Goal: Communication & Community: Connect with others

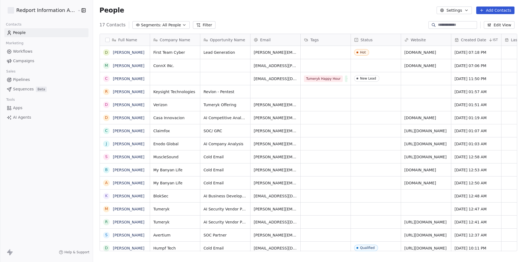
scroll to position [231, 431]
click at [116, 52] on link "Dan Berger" at bounding box center [129, 52] width 32 height 4
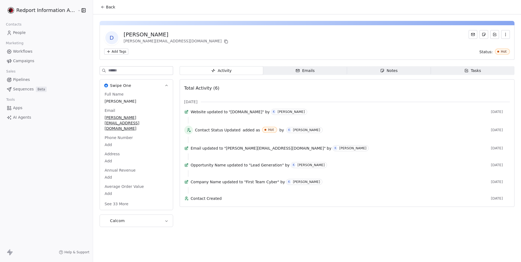
click at [106, 7] on span "Back" at bounding box center [110, 6] width 9 height 5
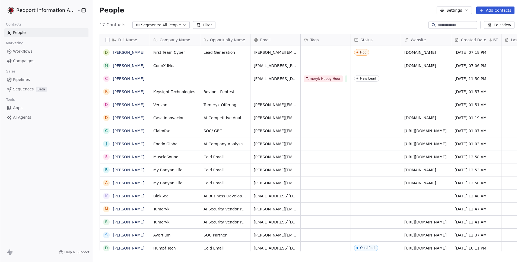
scroll to position [231, 431]
click at [121, 64] on link "Mark Bernak" at bounding box center [129, 66] width 32 height 4
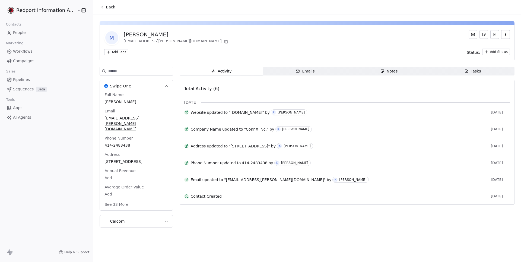
click at [305, 69] on div "Emails" at bounding box center [305, 71] width 19 height 6
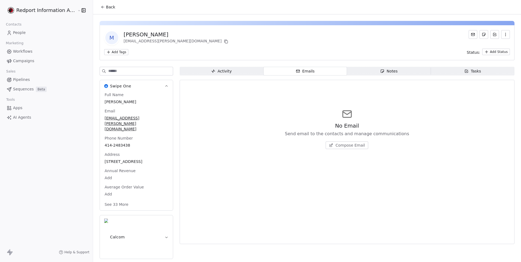
click at [109, 9] on span "Back" at bounding box center [110, 6] width 9 height 5
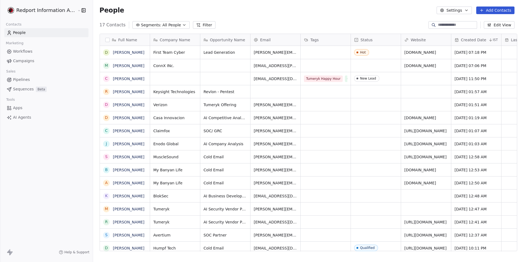
scroll to position [0, 0]
click at [488, 12] on button "Add Contacts" at bounding box center [496, 11] width 38 height 8
click at [52, 10] on html "Redport Information Assurance Contacts People Marketing Workflows Campaigns Sal…" at bounding box center [260, 131] width 521 height 262
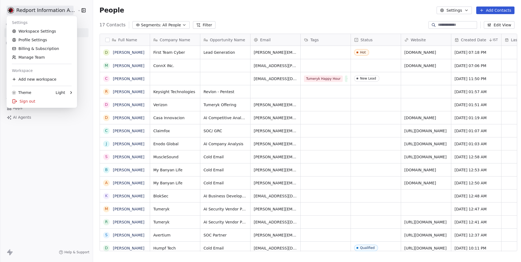
click at [56, 10] on html "Redport Information Assurance Contacts People Marketing Workflows Campaigns Sal…" at bounding box center [260, 131] width 521 height 262
click at [294, 12] on html "Redport Information Assurance Contacts People Marketing Workflows Campaigns Sal…" at bounding box center [260, 131] width 521 height 262
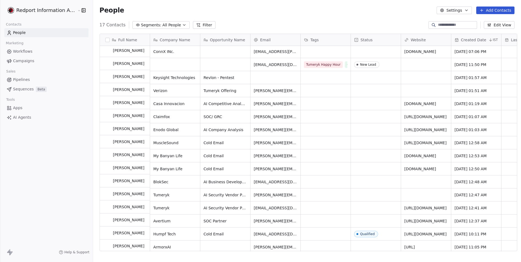
scroll to position [14, 0]
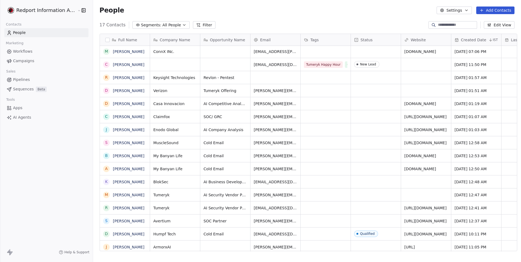
click at [499, 11] on button "Add Contacts" at bounding box center [496, 11] width 38 height 8
click at [486, 21] on span "Create new contact" at bounding box center [495, 22] width 37 height 6
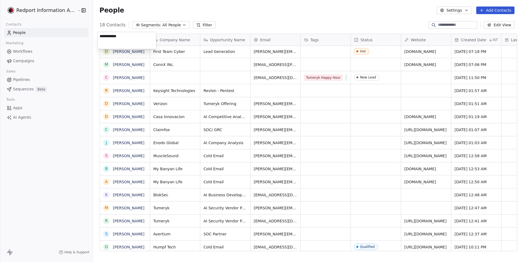
type textarea "**********"
click at [260, 24] on html "Redport Information Assurance Contacts People Marketing Workflows Campaigns Sal…" at bounding box center [260, 131] width 521 height 262
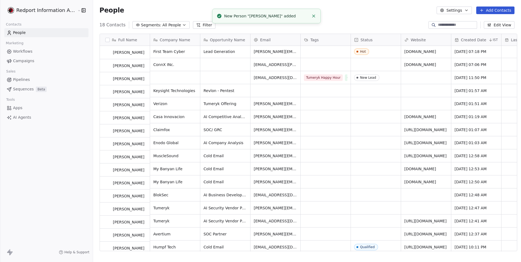
scroll to position [0, 0]
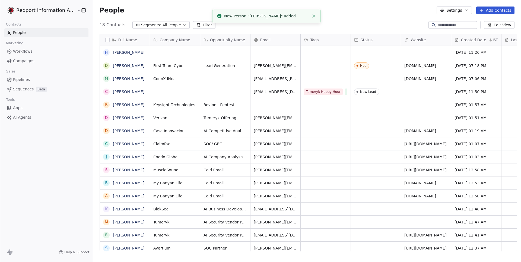
click at [262, 49] on div "grid" at bounding box center [276, 52] width 50 height 13
click at [267, 52] on div "grid" at bounding box center [276, 52] width 50 height 13
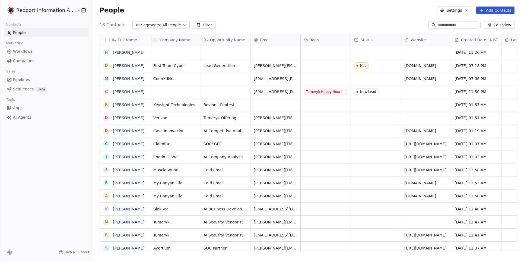
click at [267, 52] on div "grid" at bounding box center [276, 52] width 50 height 13
click at [281, 25] on div "18 Contacts Segments: All People Filter Edit View" at bounding box center [307, 25] width 428 height 9
type input "**********"
click at [119, 54] on link "[PERSON_NAME]" at bounding box center [129, 52] width 32 height 4
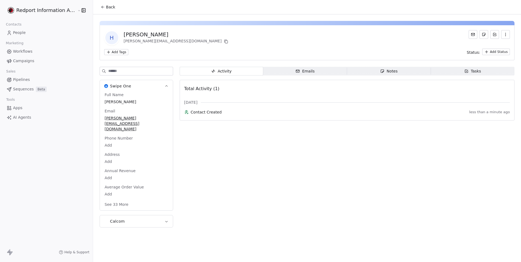
click at [313, 72] on span "Emails Emails" at bounding box center [305, 71] width 84 height 9
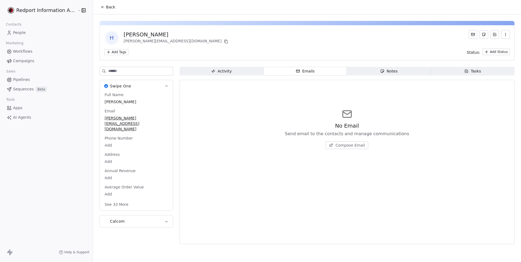
click at [351, 146] on span "Compose Email" at bounding box center [351, 145] width 30 height 5
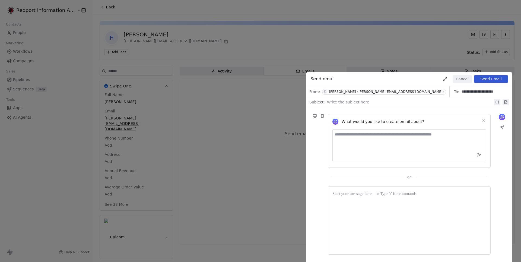
click at [367, 105] on div at bounding box center [410, 102] width 166 height 7
click at [334, 102] on div "**********" at bounding box center [410, 102] width 166 height 7
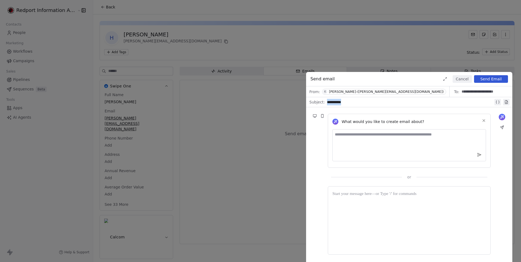
copy div "**********"
click at [365, 196] on div at bounding box center [410, 194] width 154 height 7
click at [500, 80] on button "Send Email" at bounding box center [491, 79] width 34 height 8
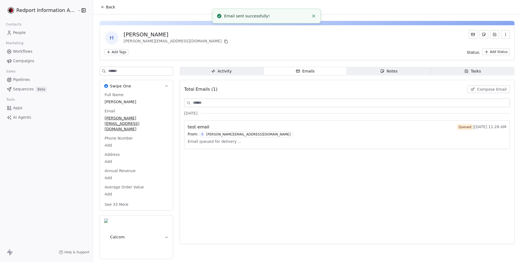
click at [221, 74] on div "Activity" at bounding box center [221, 71] width 21 height 6
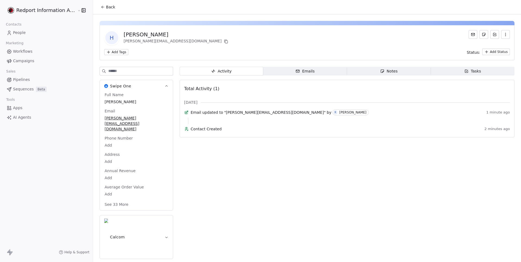
click at [312, 67] on span "Emails Emails" at bounding box center [305, 71] width 84 height 9
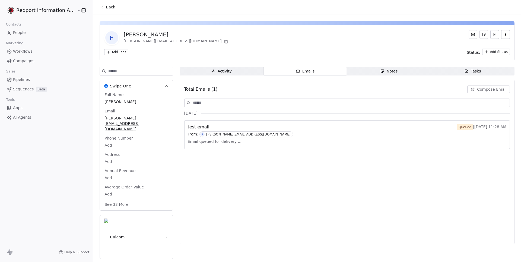
click at [210, 74] on span "Activity Activity" at bounding box center [222, 71] width 84 height 9
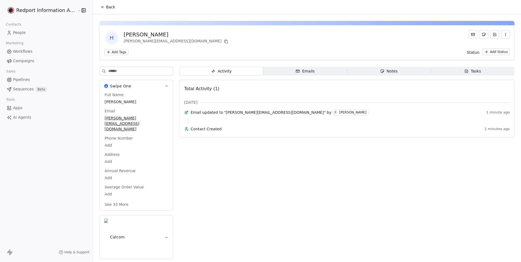
click at [281, 72] on span "Emails Emails" at bounding box center [305, 71] width 84 height 9
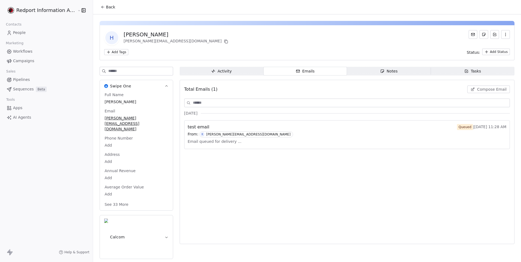
click at [219, 73] on div "Activity" at bounding box center [221, 71] width 21 height 6
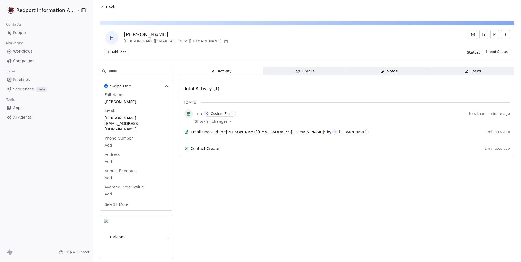
click at [224, 122] on span "Show all changes" at bounding box center [211, 121] width 33 height 5
click at [220, 120] on span "Show all changes" at bounding box center [211, 121] width 33 height 5
click at [229, 116] on span "C Custom Email" at bounding box center [220, 114] width 32 height 6
click at [342, 71] on span "Emails Emails" at bounding box center [305, 71] width 84 height 9
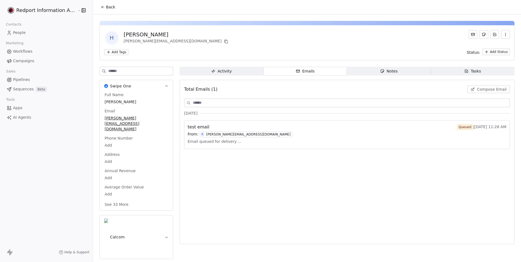
click at [211, 71] on icon "button" at bounding box center [213, 71] width 4 height 4
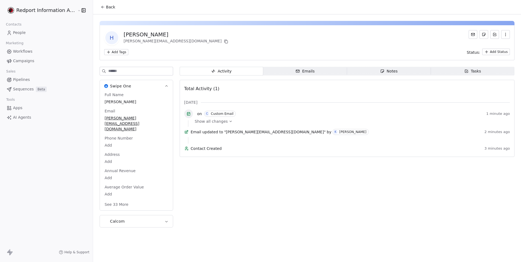
click at [221, 120] on span "Show all changes" at bounding box center [211, 121] width 33 height 5
click at [221, 127] on span "Hide all changes" at bounding box center [211, 127] width 32 height 5
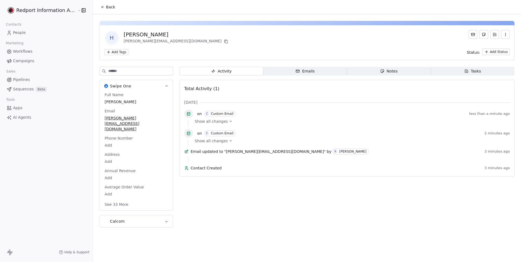
click at [225, 123] on div "Show all changes" at bounding box center [350, 121] width 311 height 5
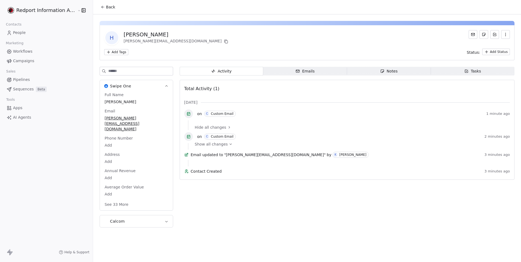
click at [225, 123] on div at bounding box center [350, 122] width 311 height 4
click at [224, 145] on span "Show all changes" at bounding box center [211, 143] width 33 height 5
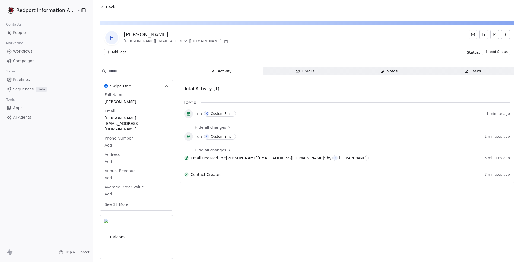
click at [285, 135] on div "on C Custom Email" at bounding box center [339, 137] width 288 height 6
click at [310, 73] on div "Emails" at bounding box center [305, 71] width 19 height 6
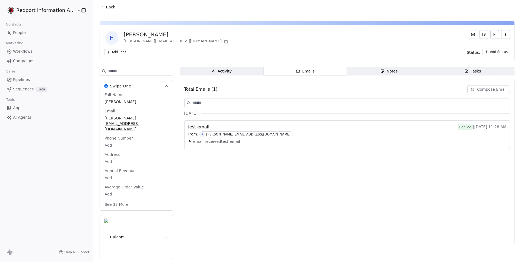
click at [291, 141] on div "email receivedtest email" at bounding box center [347, 141] width 319 height 8
